Goal: Transaction & Acquisition: Purchase product/service

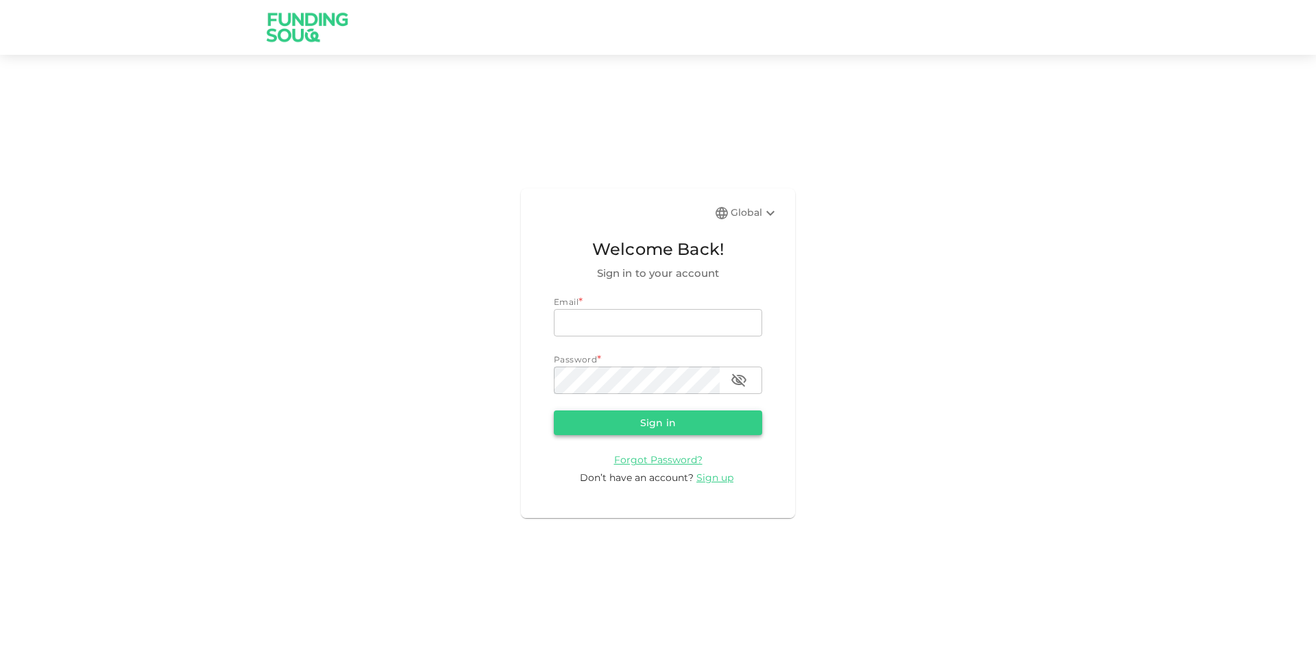
type input "[EMAIL_ADDRESS][DOMAIN_NAME]"
click at [665, 426] on button "Sign in" at bounding box center [658, 423] width 208 height 25
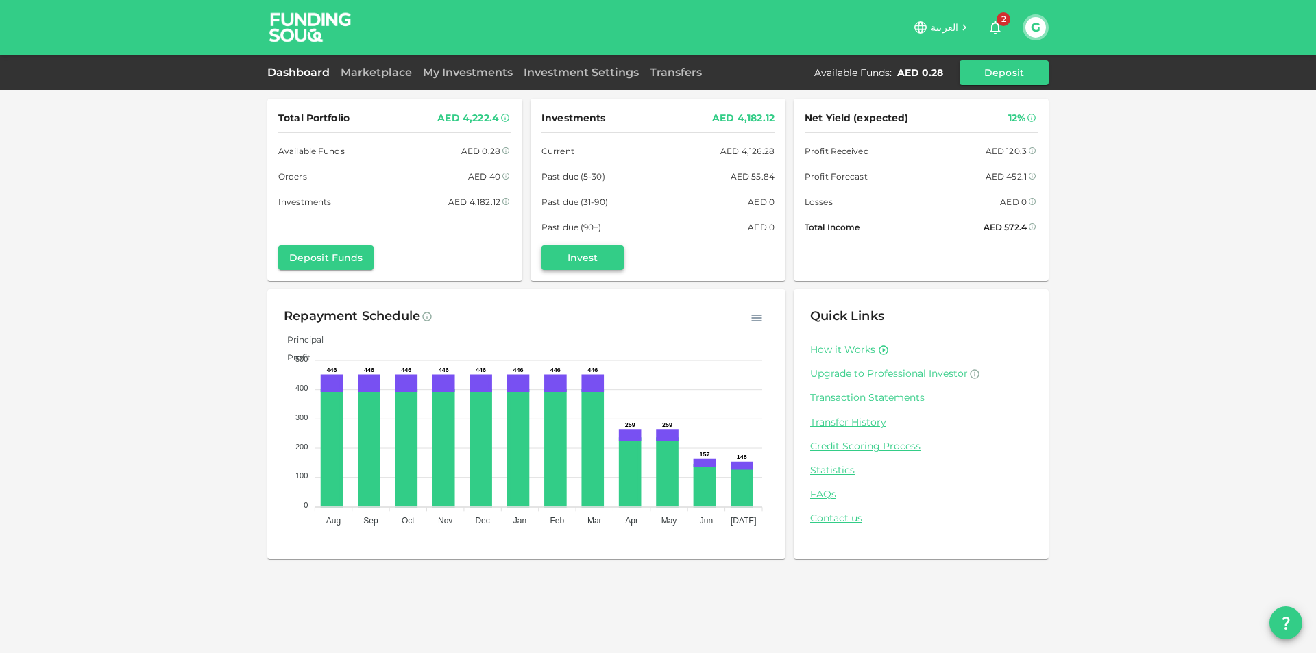
click at [599, 263] on button "Invest" at bounding box center [582, 257] width 82 height 25
